Goal: Information Seeking & Learning: Compare options

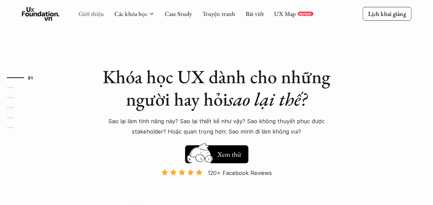
click at [90, 12] on link "Giới thiệu" at bounding box center [92, 14] width 26 height 8
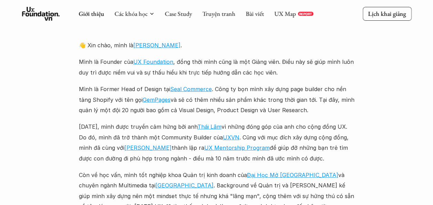
scroll to position [777, 0]
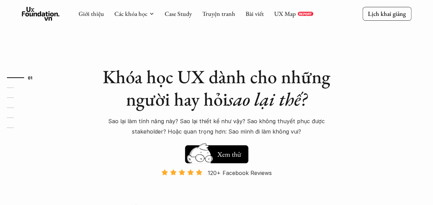
click at [45, 179] on div "01 02 03 04 05 06" at bounding box center [34, 102] width 69 height 205
click at [50, 16] on icon at bounding box center [41, 14] width 38 height 14
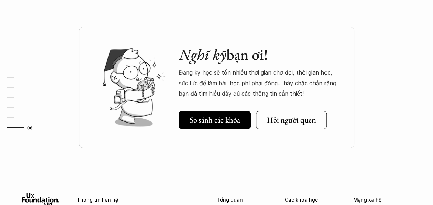
scroll to position [2399, 0]
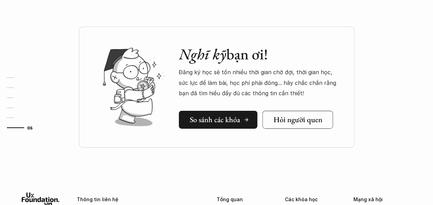
click at [225, 122] on h5 "So sánh các khóa" at bounding box center [215, 119] width 50 height 9
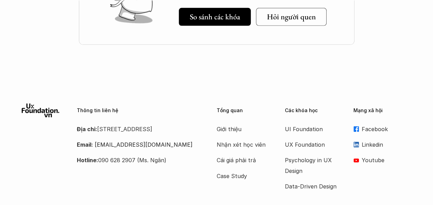
scroll to position [1079, 0]
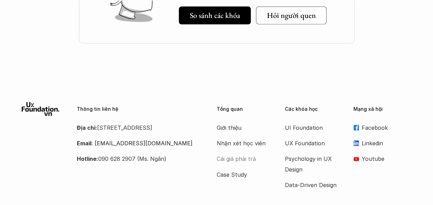
click at [247, 153] on p "Cái giá phải trả" at bounding box center [244, 158] width 55 height 10
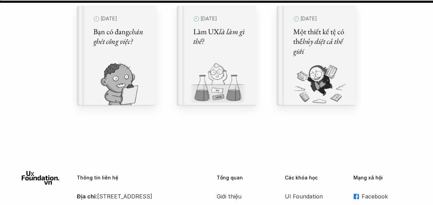
scroll to position [7939, 0]
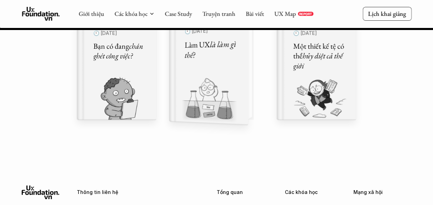
click at [217, 62] on div "🕙 27 thg 6, 2024 Làm UX là làm gì thế?" at bounding box center [212, 69] width 54 height 91
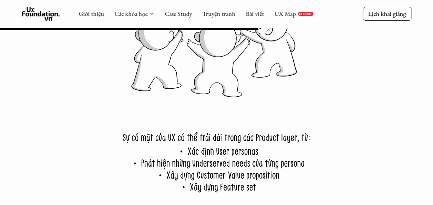
scroll to position [4574, 0]
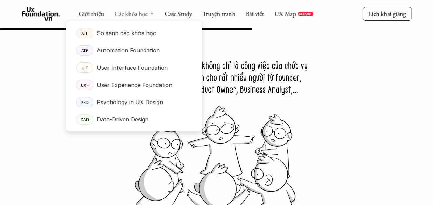
click at [133, 12] on link "Các khóa học" at bounding box center [130, 14] width 33 height 8
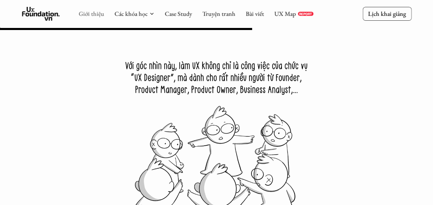
click at [91, 14] on link "Giới thiệu" at bounding box center [92, 14] width 26 height 8
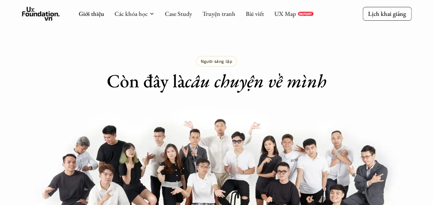
scroll to position [423, 0]
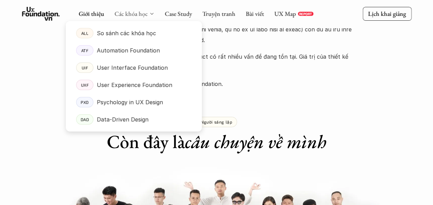
click at [136, 15] on link "Các khóa học" at bounding box center [130, 14] width 33 height 8
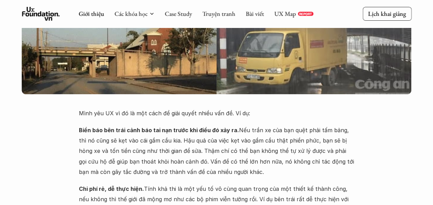
scroll to position [0, 0]
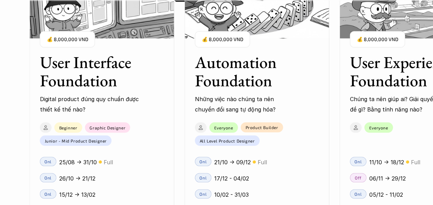
scroll to position [640, 0]
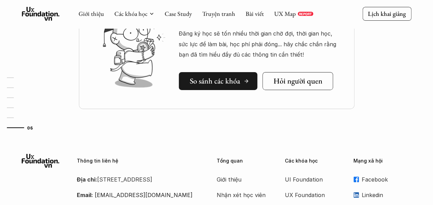
click at [226, 77] on h5 "So sánh các khóa" at bounding box center [215, 81] width 50 height 9
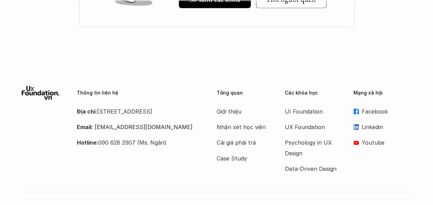
scroll to position [1099, 0]
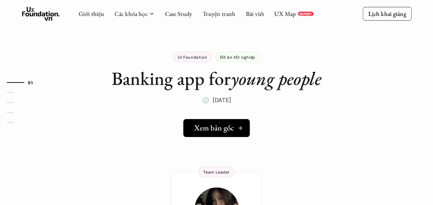
click at [228, 122] on link "Xem bản gốc" at bounding box center [216, 128] width 67 height 18
